Goal: Task Accomplishment & Management: Complete application form

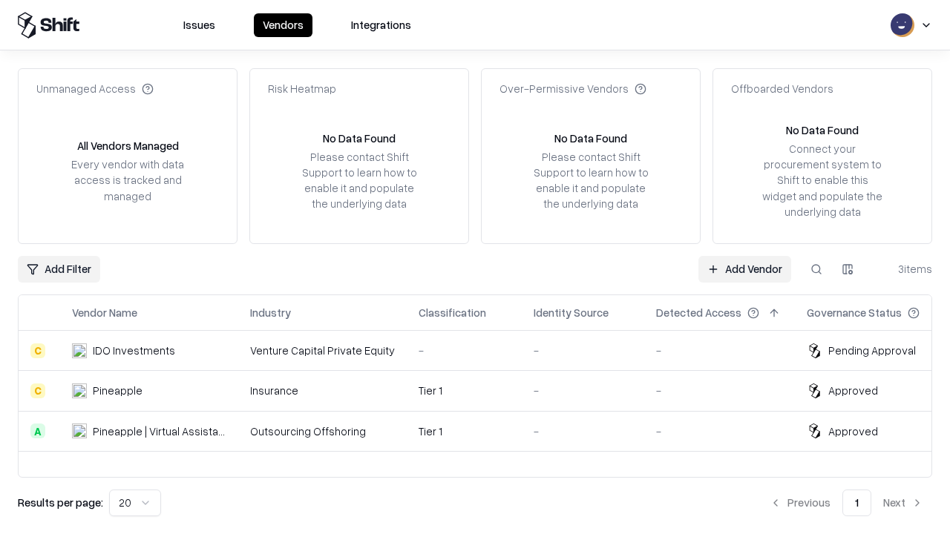
click at [744, 269] on link "Add Vendor" at bounding box center [744, 269] width 93 height 27
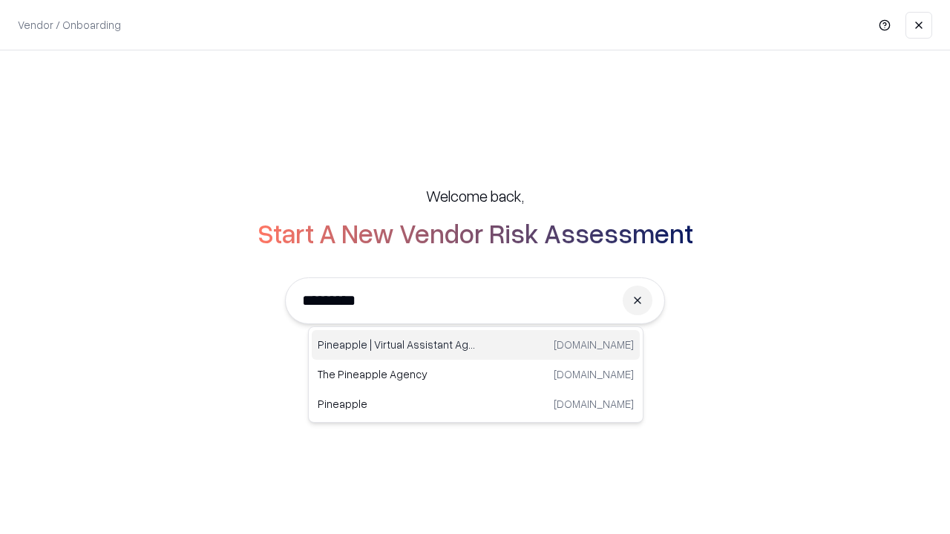
click at [476, 345] on div "Pineapple | Virtual Assistant Agency [DOMAIN_NAME]" at bounding box center [476, 345] width 328 height 30
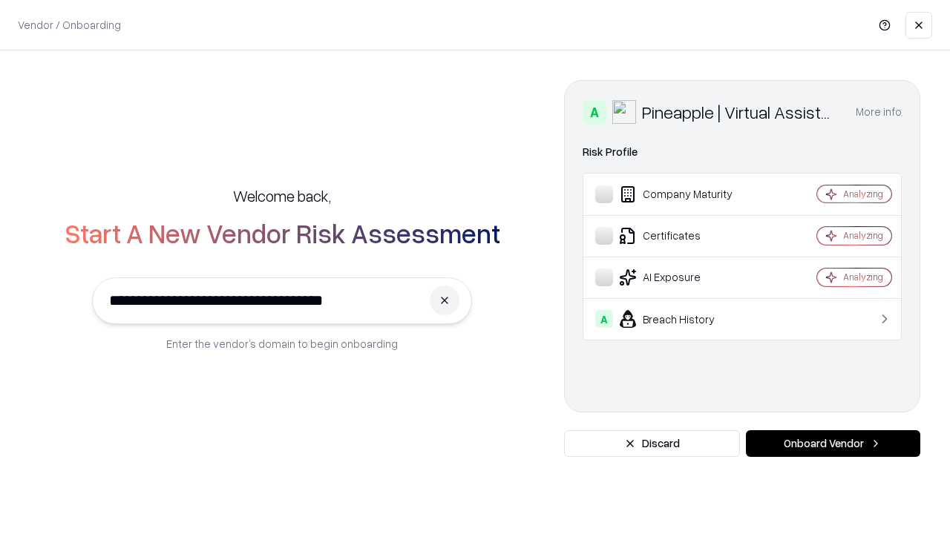
type input "**********"
click at [833, 444] on button "Onboard Vendor" at bounding box center [833, 443] width 174 height 27
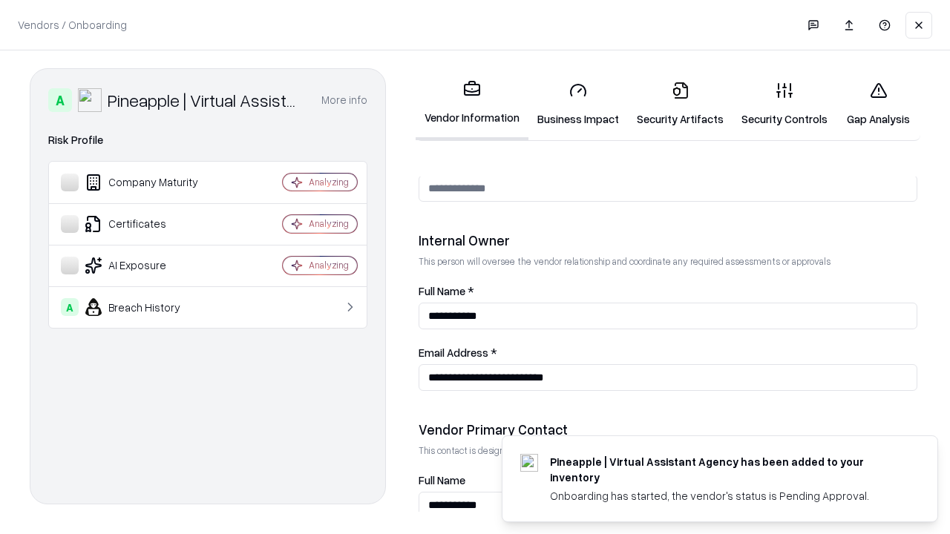
scroll to position [769, 0]
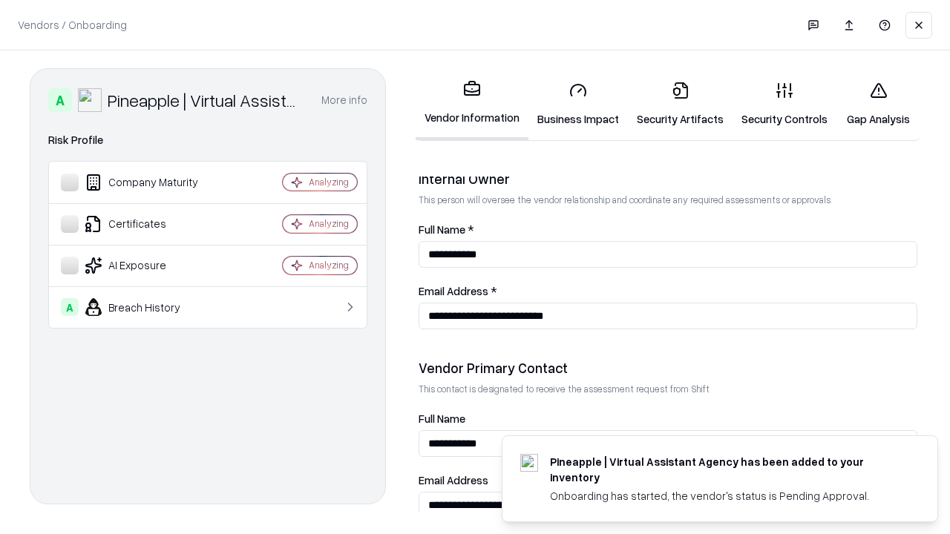
click at [578, 104] on link "Business Impact" at bounding box center [577, 104] width 99 height 69
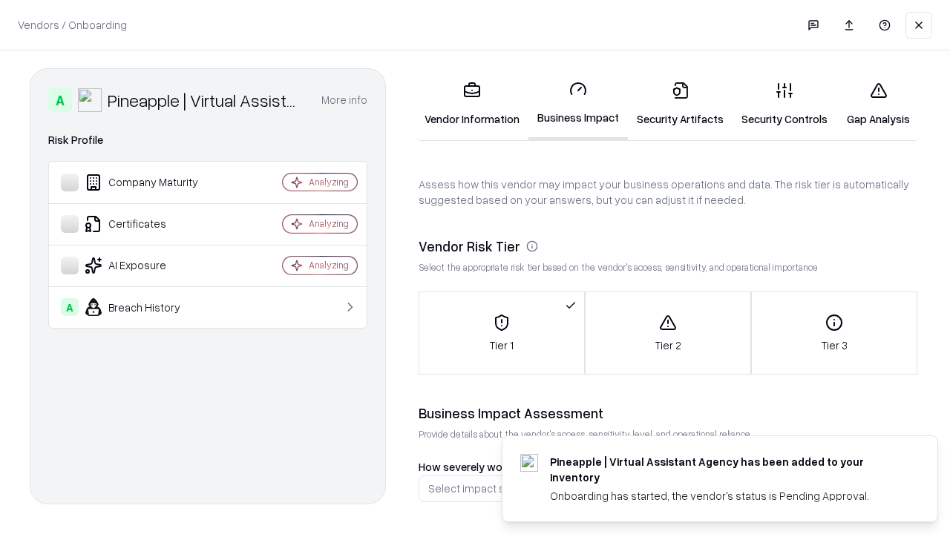
click at [878, 104] on link "Gap Analysis" at bounding box center [878, 104] width 84 height 69
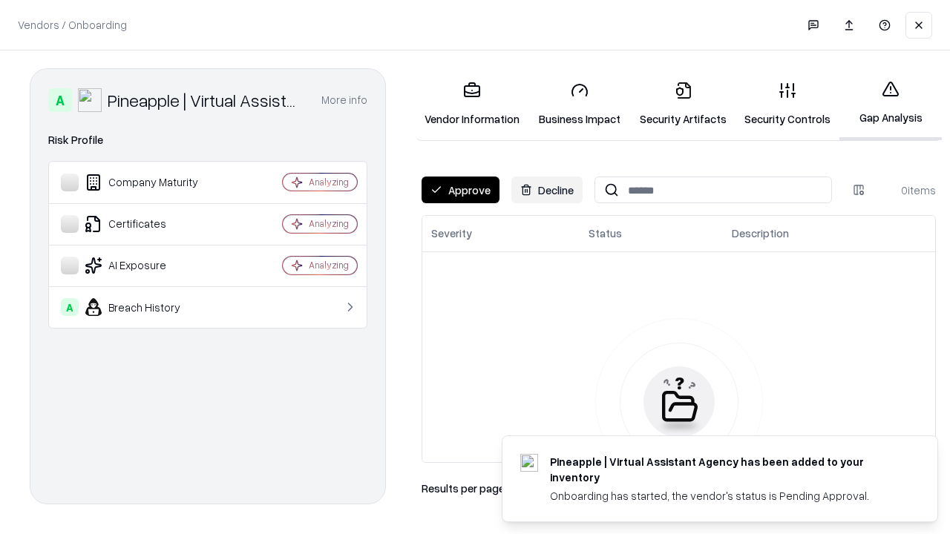
click at [460, 190] on button "Approve" at bounding box center [461, 190] width 78 height 27
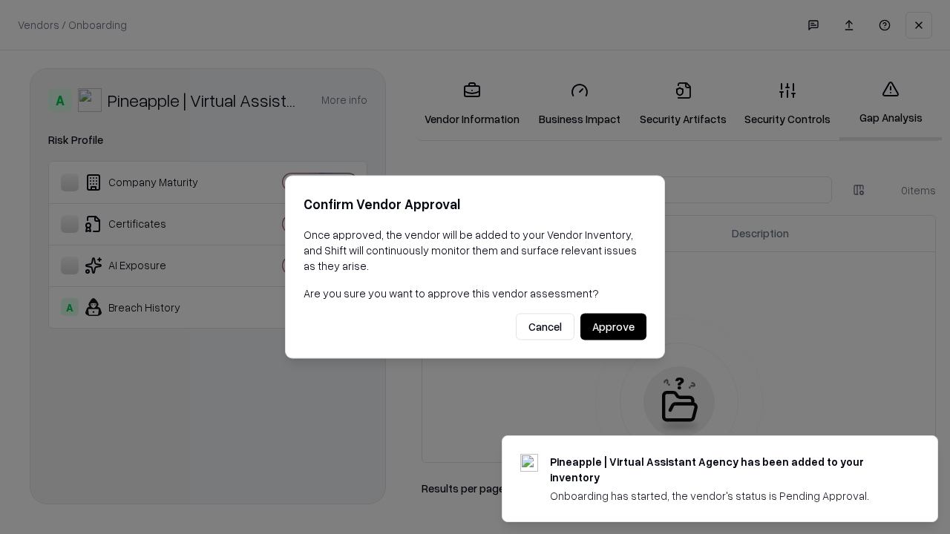
click at [613, 327] on button "Approve" at bounding box center [613, 327] width 66 height 27
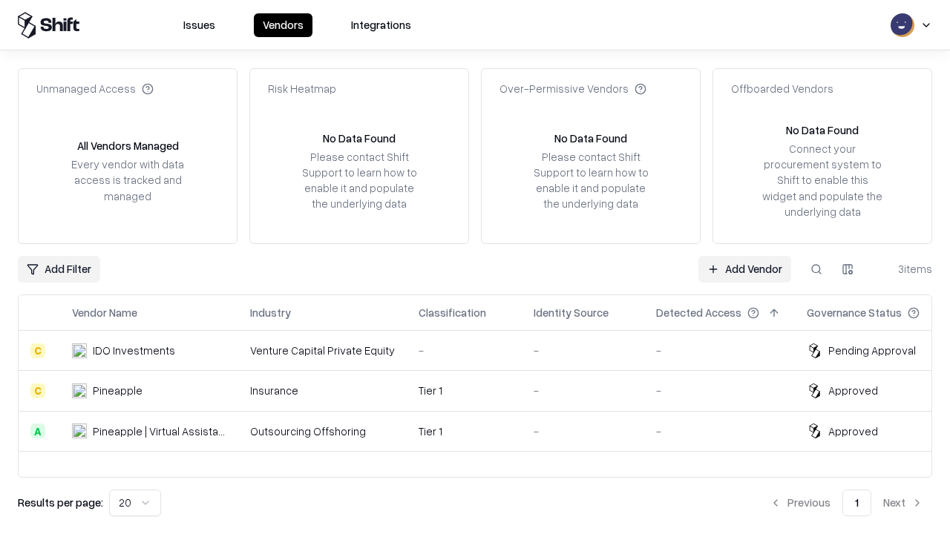
type input "**********"
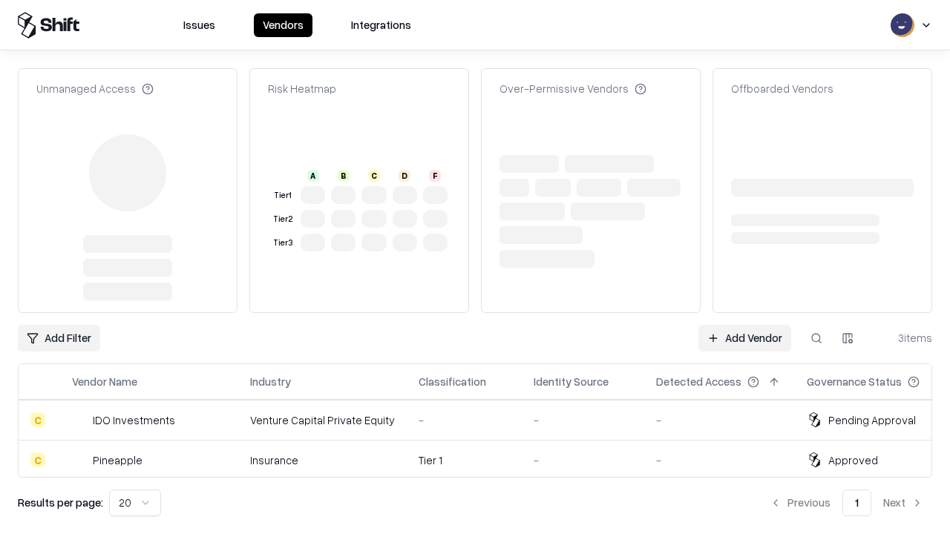
click at [744, 338] on link "Add Vendor" at bounding box center [744, 338] width 93 height 27
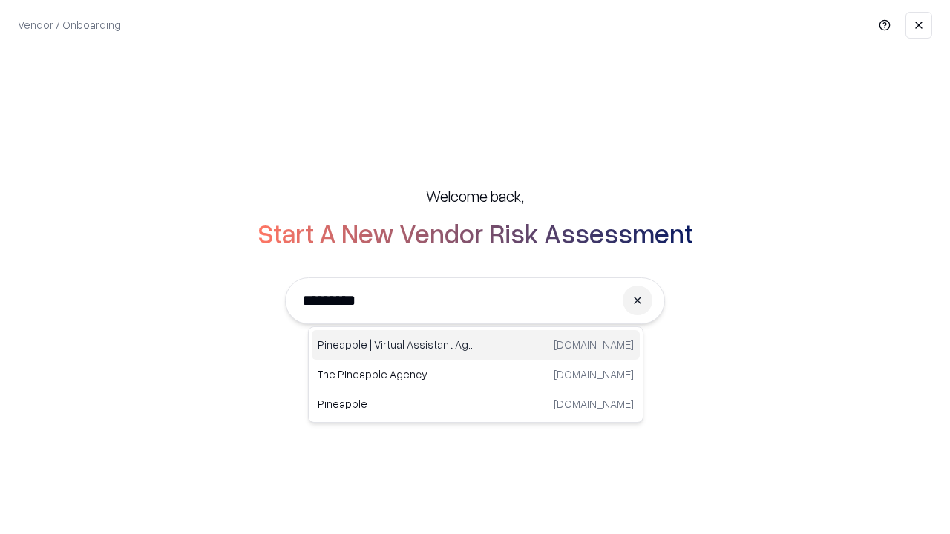
click at [476, 345] on div "Pineapple | Virtual Assistant Agency [DOMAIN_NAME]" at bounding box center [476, 345] width 328 height 30
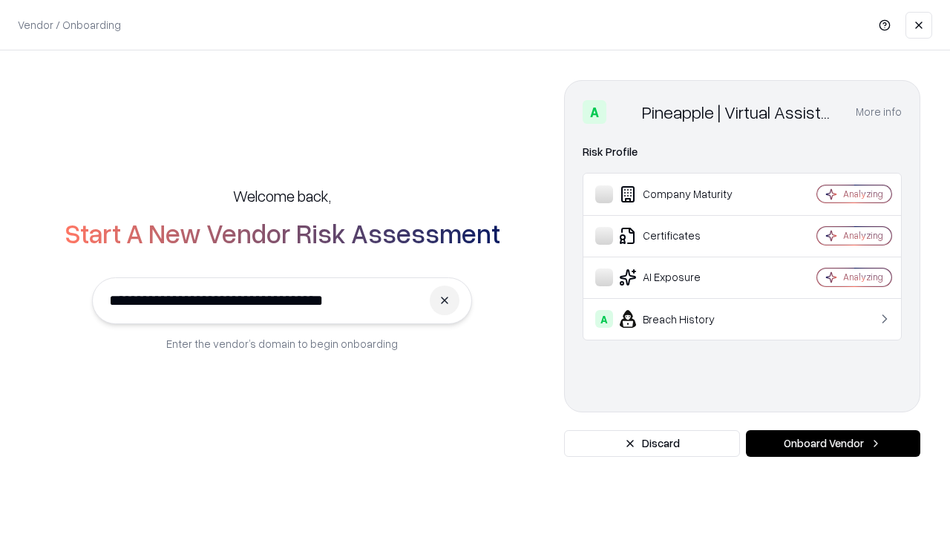
type input "**********"
click at [833, 444] on button "Onboard Vendor" at bounding box center [833, 443] width 174 height 27
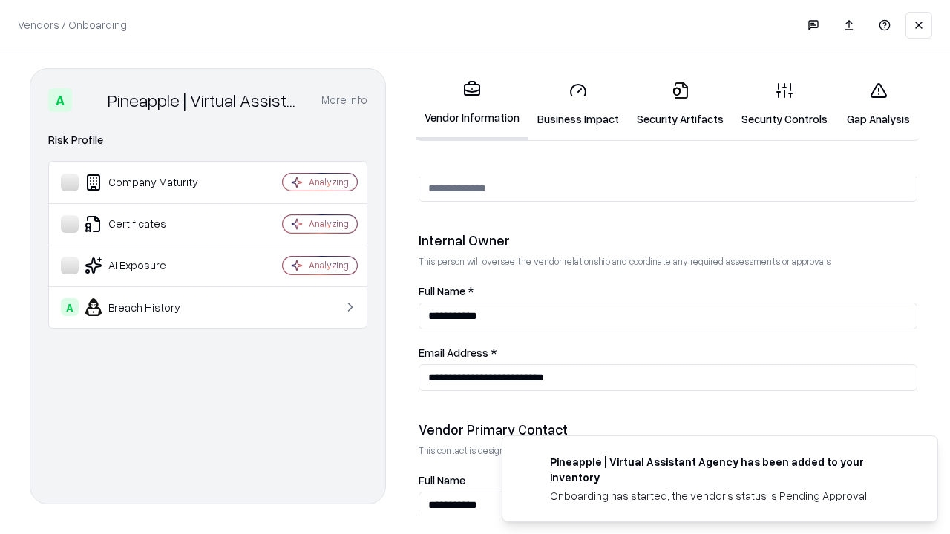
scroll to position [769, 0]
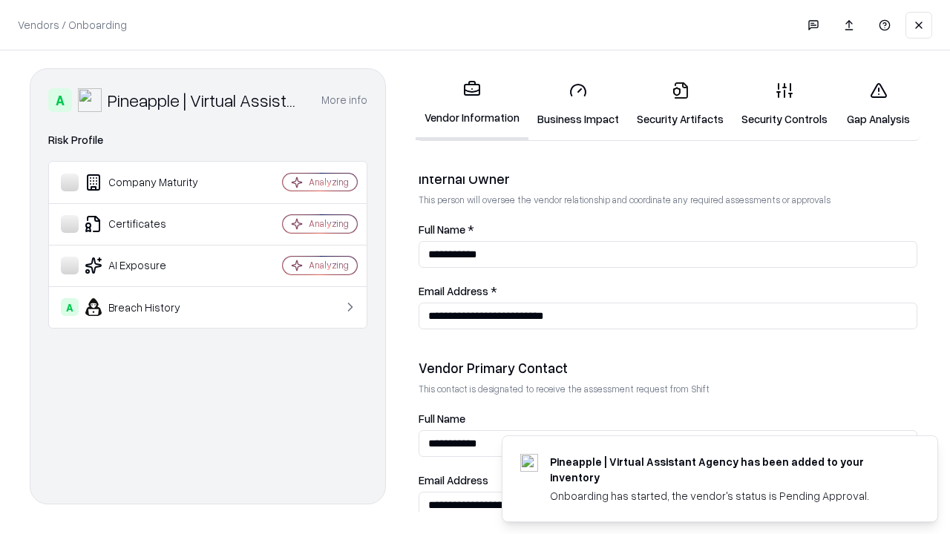
click at [878, 104] on link "Gap Analysis" at bounding box center [878, 104] width 84 height 69
